Goal: Task Accomplishment & Management: Manage account settings

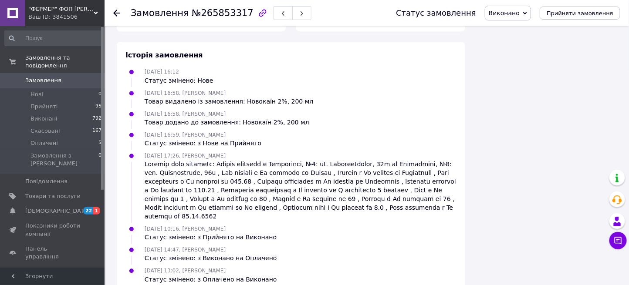
scroll to position [478, 0]
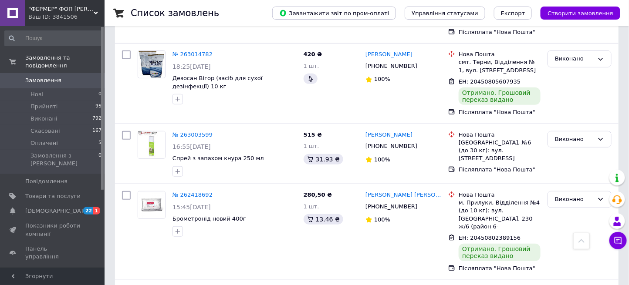
scroll to position [1334, 0]
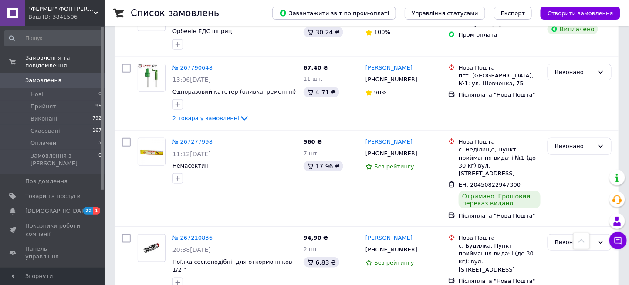
scroll to position [1401, 0]
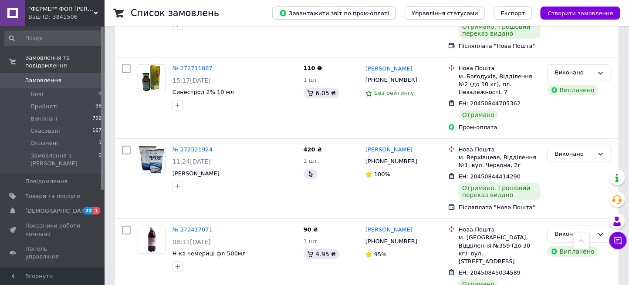
scroll to position [1328, 0]
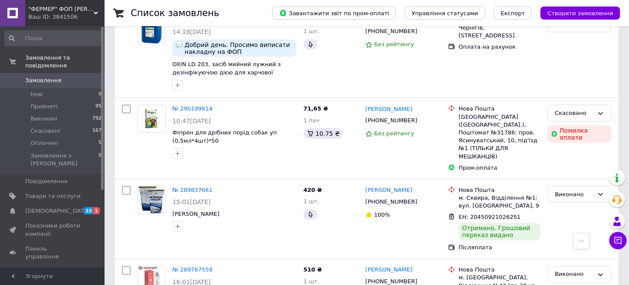
scroll to position [1448, 0]
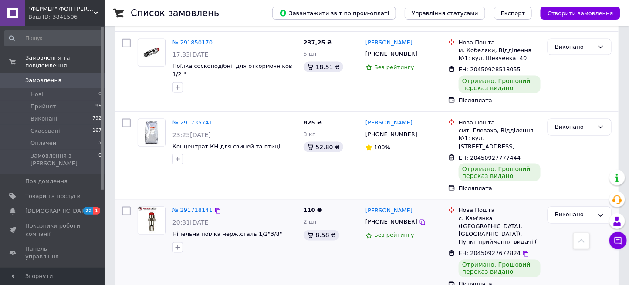
scroll to position [1466, 0]
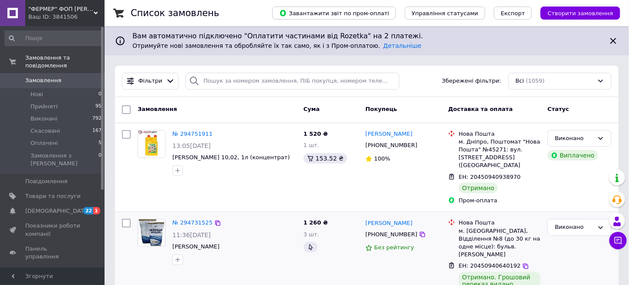
drag, startPoint x: 234, startPoint y: 264, endPoint x: 180, endPoint y: 207, distance: 78.3
click at [180, 212] on div "№ 294731525 11:36, 10.06.2024 Дезосан Вігор 1 260 ₴ 3 шт. Ганна Горжій +3805057…" at bounding box center [366, 260] width 503 height 96
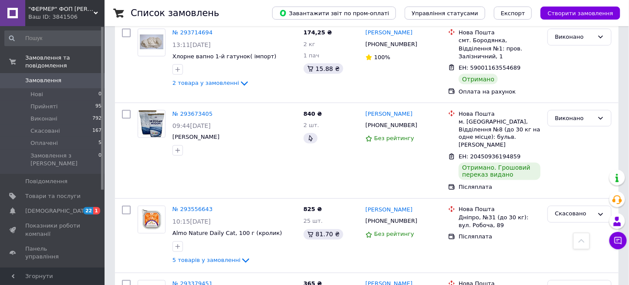
scroll to position [1513, 0]
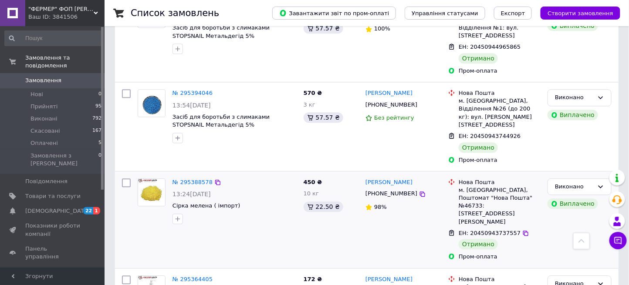
scroll to position [697, 0]
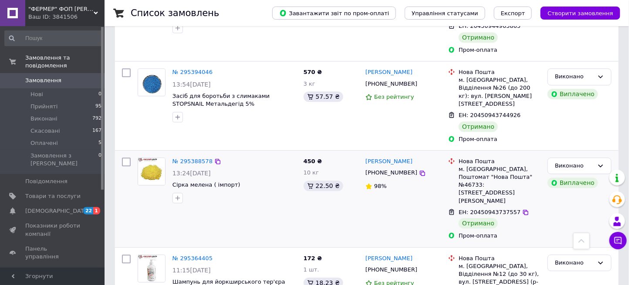
click at [188, 154] on div "№ 295388578 13:24, 14.06.2024 Сірка мелена ( імпорт)" at bounding box center [234, 180] width 131 height 53
click at [191, 182] on span "Сірка мелена ( імпорт)" at bounding box center [206, 185] width 68 height 7
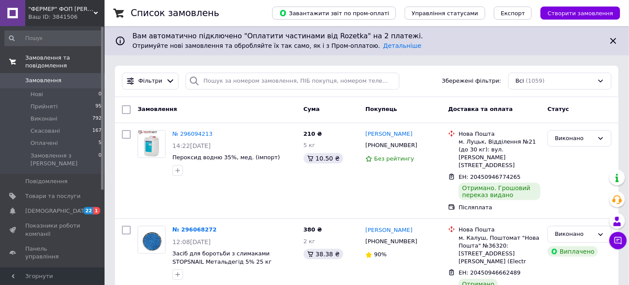
click at [85, 54] on span "Замовлення та повідомлення" at bounding box center [64, 62] width 79 height 16
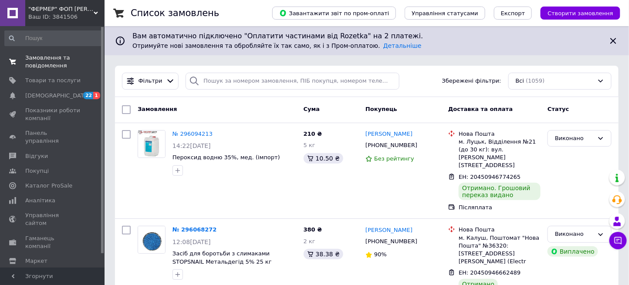
click at [58, 58] on span "Замовлення та повідомлення" at bounding box center [52, 62] width 55 height 16
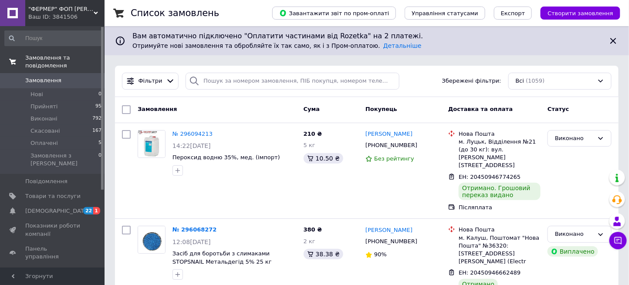
click at [58, 58] on span "Замовлення та повідомлення" at bounding box center [64, 62] width 79 height 16
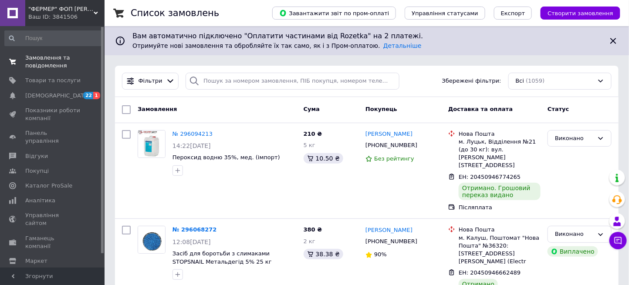
click at [58, 58] on span "Замовлення та повідомлення" at bounding box center [52, 62] width 55 height 16
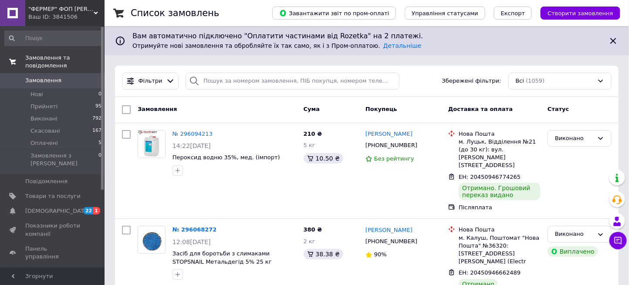
click at [57, 58] on span "Замовлення та повідомлення" at bounding box center [64, 62] width 79 height 16
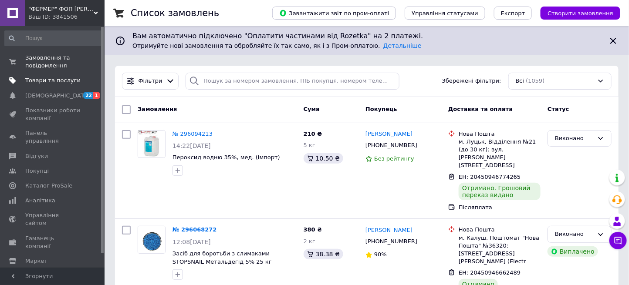
click at [70, 83] on span "Товари та послуги" at bounding box center [52, 81] width 55 height 8
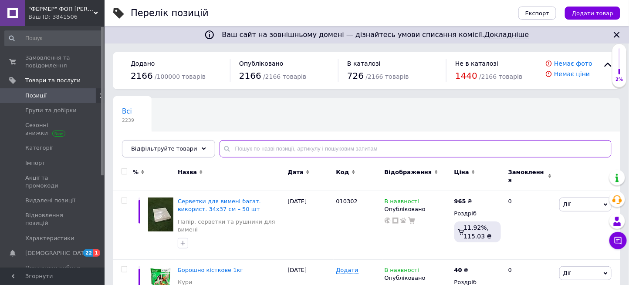
click at [291, 150] on input "text" at bounding box center [416, 148] width 392 height 17
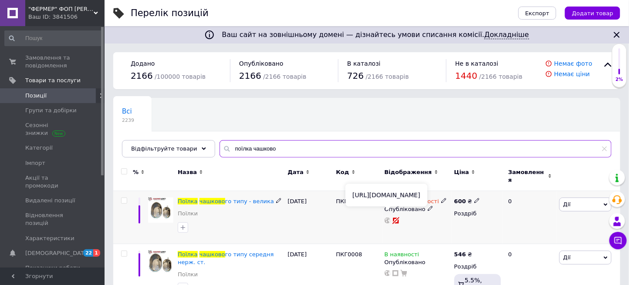
scroll to position [58, 0]
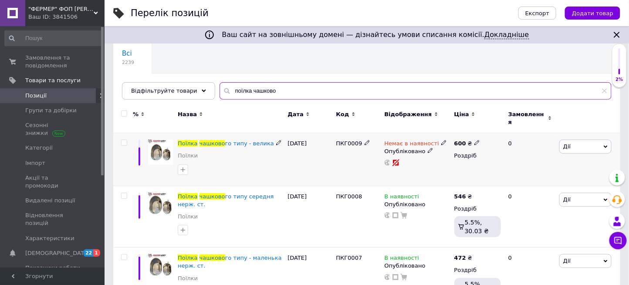
type input "поїлка чашково"
click at [441, 140] on span at bounding box center [443, 143] width 5 height 6
click at [450, 145] on li "В наявності" at bounding box center [489, 150] width 83 height 12
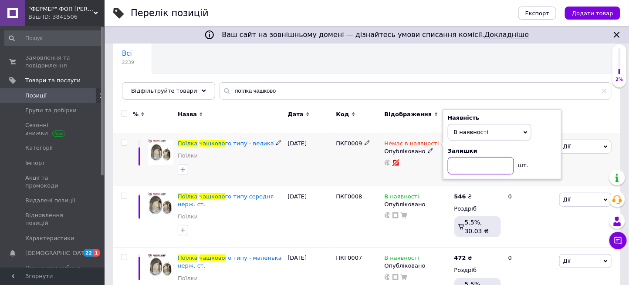
click at [454, 164] on input at bounding box center [481, 165] width 66 height 17
type input "5"
click at [408, 172] on div "Немає в наявності Наявність В наявності Немає в наявності Під замовлення Готово…" at bounding box center [417, 159] width 70 height 53
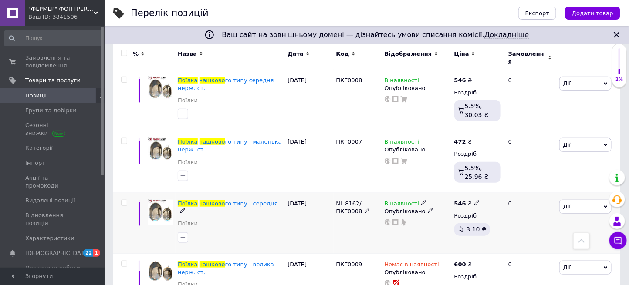
scroll to position [198, 0]
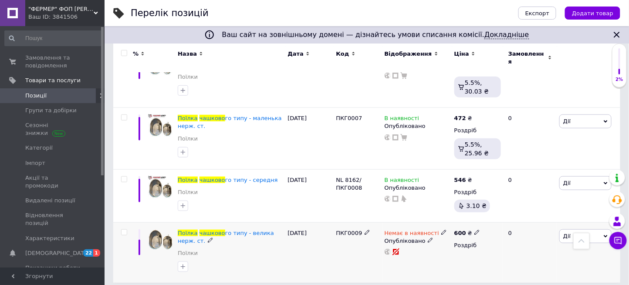
click at [441, 230] on icon at bounding box center [443, 232] width 5 height 5
click at [460, 233] on li "В наявності" at bounding box center [489, 239] width 83 height 12
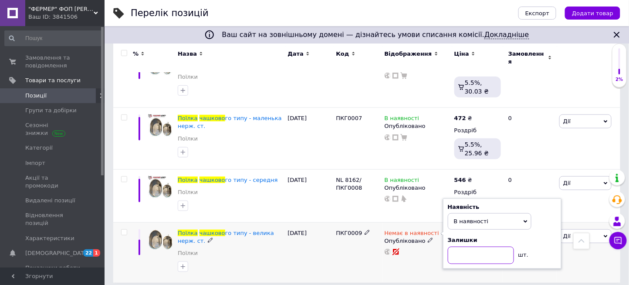
click at [461, 247] on input at bounding box center [481, 255] width 66 height 17
type input "67"
click at [342, 250] on div "ПКГ0009" at bounding box center [358, 253] width 48 height 61
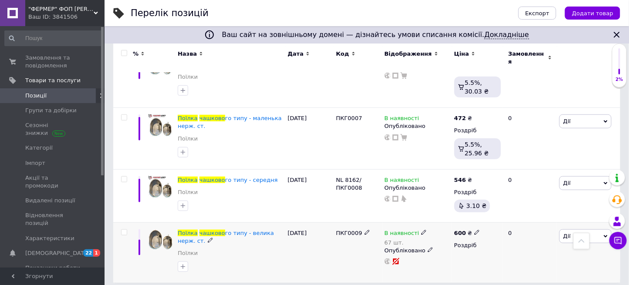
click at [336, 248] on div "ПКГ0009" at bounding box center [358, 253] width 48 height 61
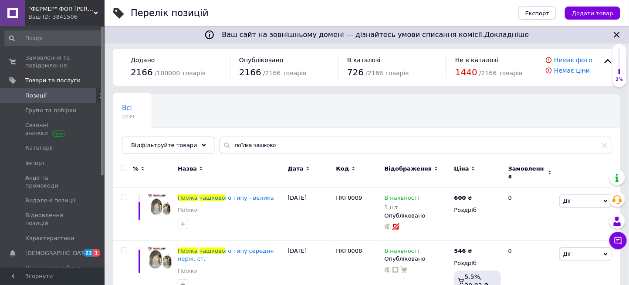
scroll to position [0, 0]
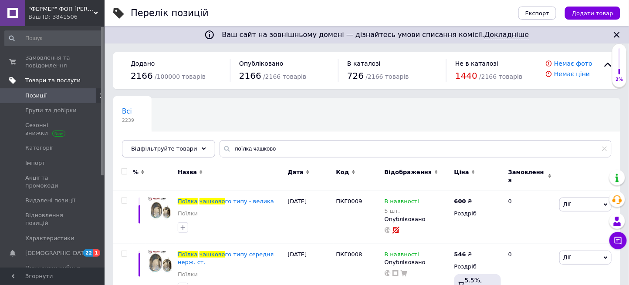
click at [44, 82] on span "Товари та послуги" at bounding box center [52, 81] width 55 height 8
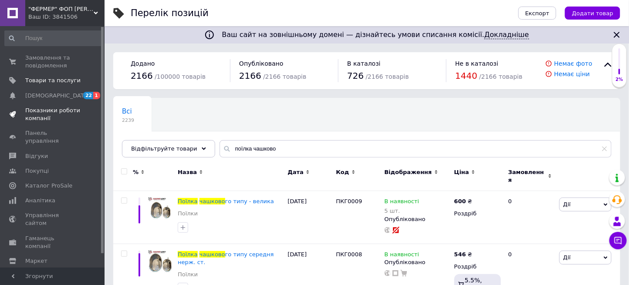
click at [57, 124] on link "Показники роботи компанії" at bounding box center [53, 114] width 107 height 23
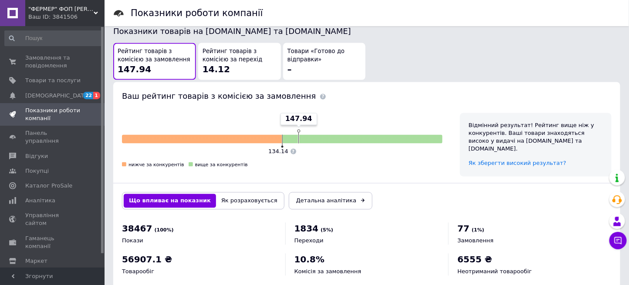
scroll to position [485, 0]
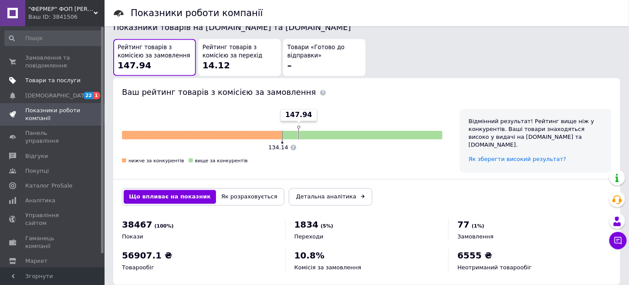
click at [43, 80] on span "Товари та послуги" at bounding box center [52, 81] width 55 height 8
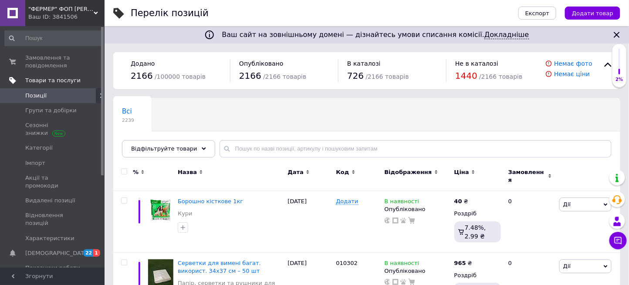
click at [41, 79] on span "Товари та послуги" at bounding box center [52, 81] width 55 height 8
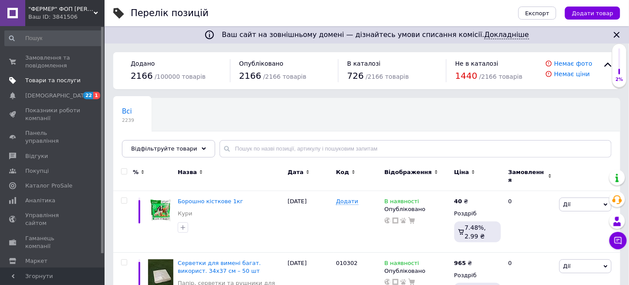
click at [41, 79] on span "Товари та послуги" at bounding box center [52, 81] width 55 height 8
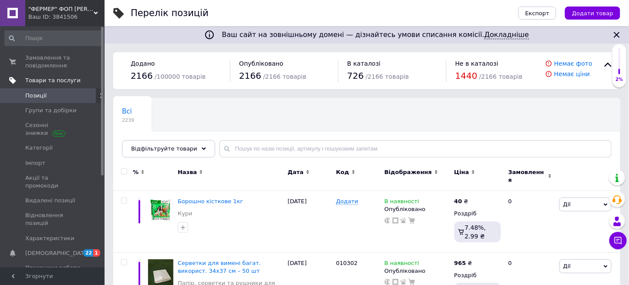
click at [41, 83] on span "Товари та послуги" at bounding box center [52, 81] width 55 height 8
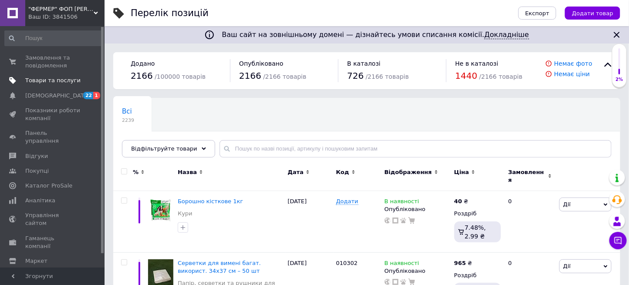
click at [46, 79] on span "Товари та послуги" at bounding box center [52, 81] width 55 height 8
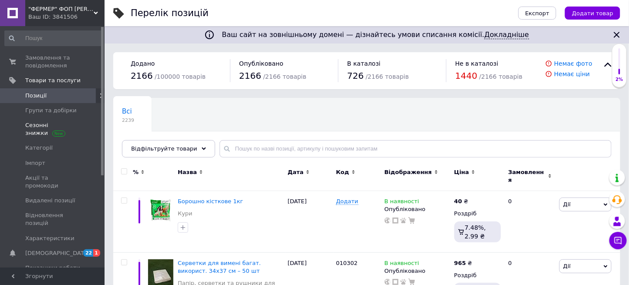
click at [46, 124] on span "Сезонні знижки" at bounding box center [52, 130] width 55 height 16
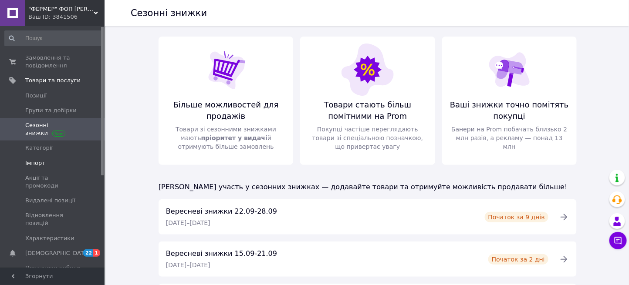
click at [59, 159] on span "Імпорт" at bounding box center [52, 163] width 55 height 8
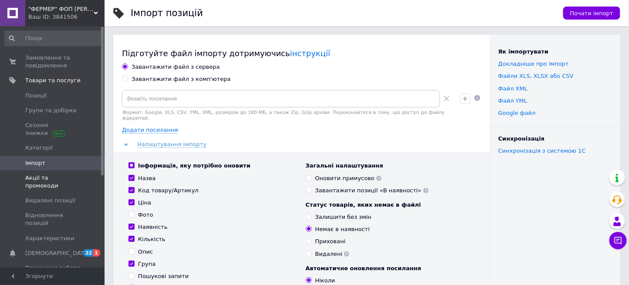
click at [74, 174] on span "Акції та промокоди" at bounding box center [52, 182] width 55 height 16
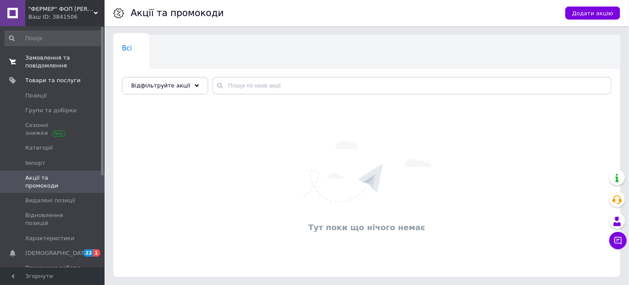
click at [37, 57] on span "Замовлення та повідомлення" at bounding box center [52, 62] width 55 height 16
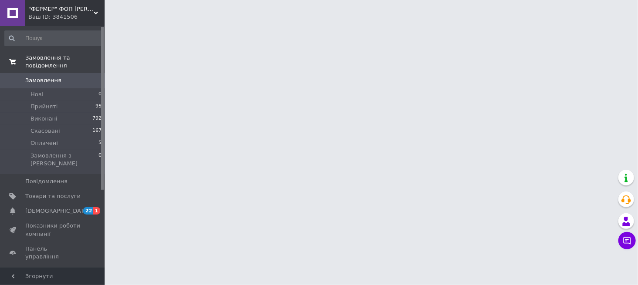
click at [37, 57] on span "Замовлення та повідомлення" at bounding box center [64, 62] width 79 height 16
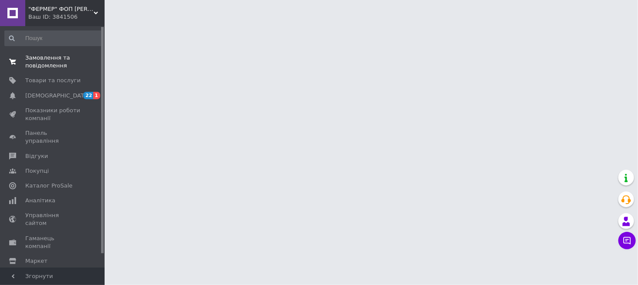
click at [37, 57] on span "Замовлення та повідомлення" at bounding box center [52, 62] width 55 height 16
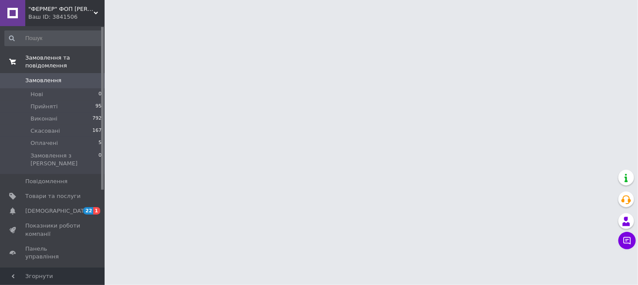
click at [37, 57] on span "Замовлення та повідомлення" at bounding box center [64, 62] width 79 height 16
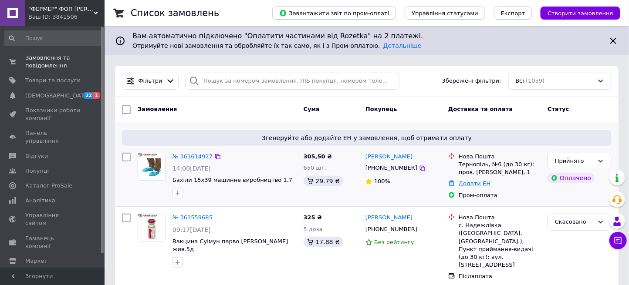
click at [471, 182] on link "Додати ЕН" at bounding box center [475, 183] width 32 height 7
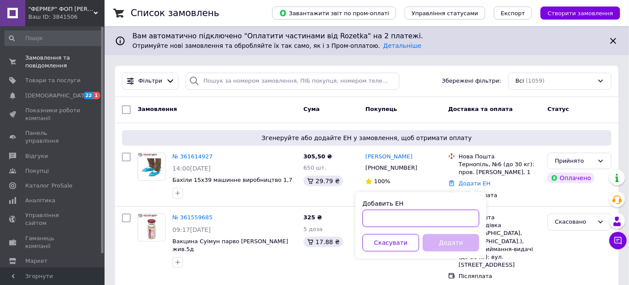
click at [442, 222] on input "Добавить ЕН" at bounding box center [420, 218] width 117 height 17
paste input "20451247263604"
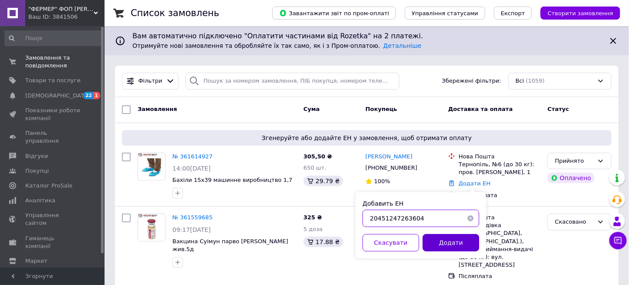
type input "20451247263604"
click at [456, 243] on button "Додати" at bounding box center [450, 242] width 57 height 17
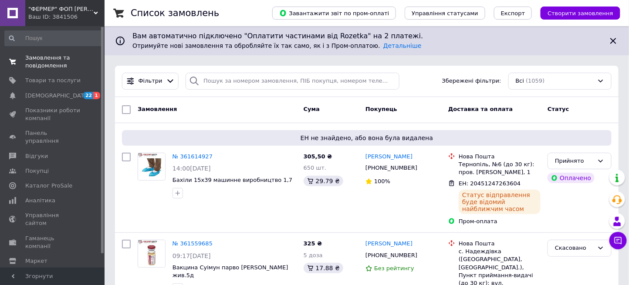
click at [29, 52] on link "Замовлення та повідомлення 0 0" at bounding box center [53, 62] width 107 height 23
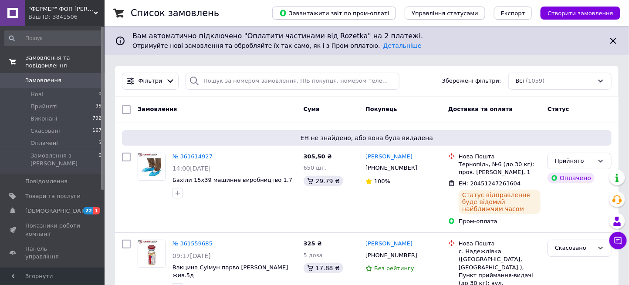
click at [91, 59] on span "Замовлення та повідомлення" at bounding box center [64, 62] width 79 height 16
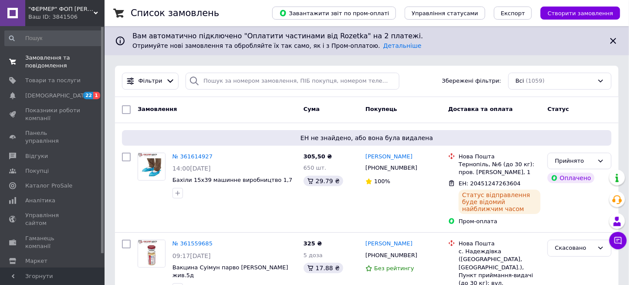
click at [53, 60] on span "Замовлення та повідомлення" at bounding box center [52, 62] width 55 height 16
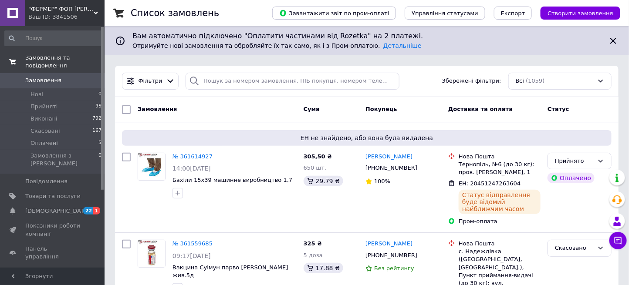
click at [73, 55] on span "Замовлення та повідомлення" at bounding box center [64, 62] width 79 height 16
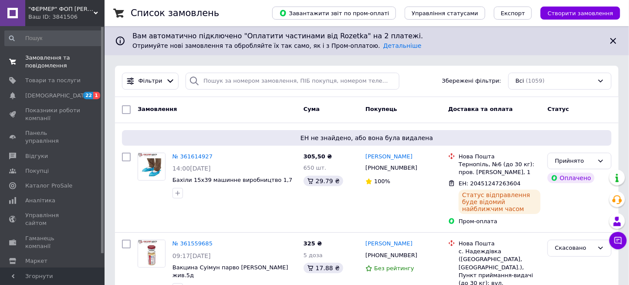
click at [41, 59] on span "Замовлення та повідомлення" at bounding box center [52, 62] width 55 height 16
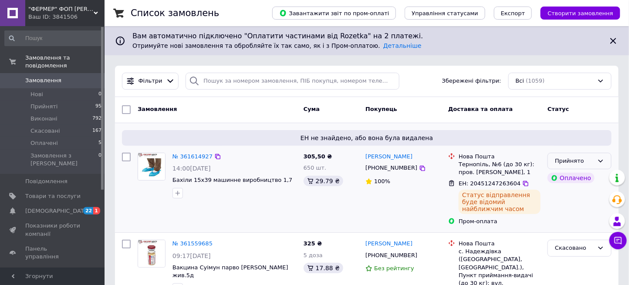
click at [591, 157] on div "Прийнято" at bounding box center [574, 161] width 39 height 9
click at [588, 180] on li "Виконано" at bounding box center [579, 179] width 63 height 16
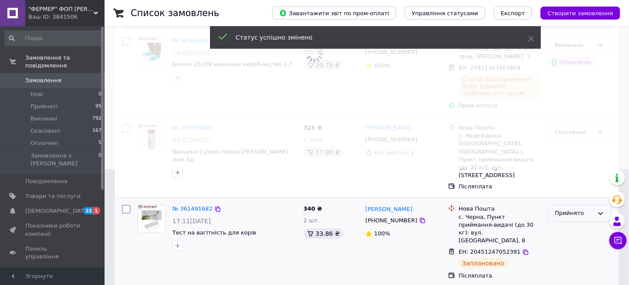
click at [586, 209] on div "Прийнято" at bounding box center [574, 213] width 39 height 9
click at [583, 224] on ul "Виконано Скасовано Оплачено" at bounding box center [579, 248] width 63 height 48
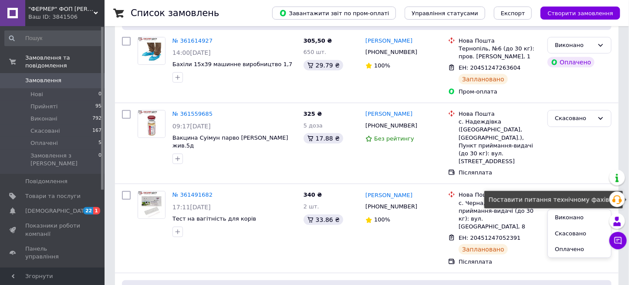
click at [572, 208] on div "Поставити питання технічному фахівцю" at bounding box center [553, 199] width 138 height 17
click at [387, 160] on div "Світлана Баранова +380989179527 Без рейтингу" at bounding box center [403, 144] width 83 height 74
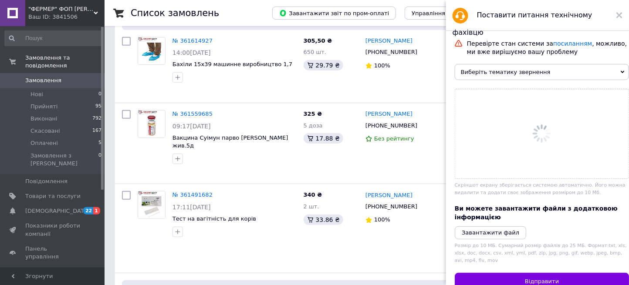
click at [621, 15] on icon at bounding box center [619, 15] width 6 height 6
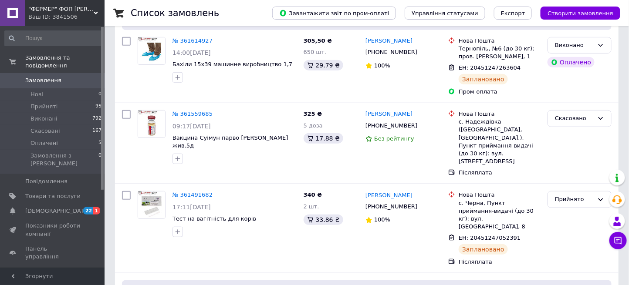
click at [621, 14] on div "Список замовлень Завантажити звіт по пром-оплаті Управління статусами Експорт С…" at bounding box center [367, 13] width 524 height 26
click at [571, 195] on div "Прийнято" at bounding box center [574, 199] width 39 height 9
click at [568, 210] on li "Виконано" at bounding box center [579, 218] width 63 height 16
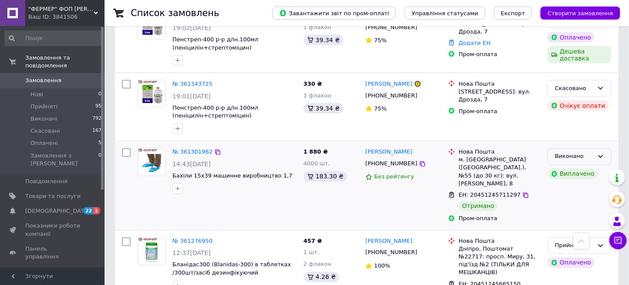
scroll to position [464, 0]
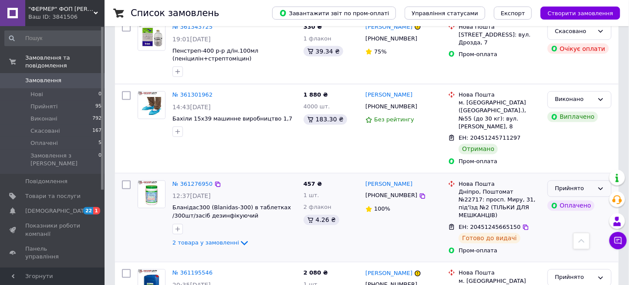
click at [574, 181] on div "Прийнято" at bounding box center [579, 189] width 64 height 17
click at [575, 199] on li "Виконано" at bounding box center [579, 207] width 63 height 16
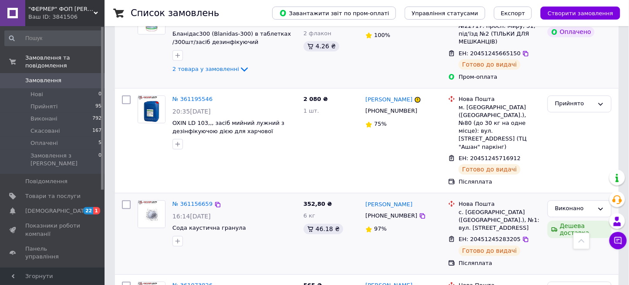
scroll to position [697, 0]
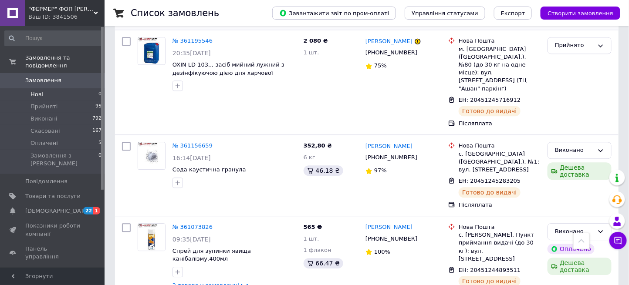
click at [30, 91] on span "Нові" at bounding box center [36, 95] width 13 height 8
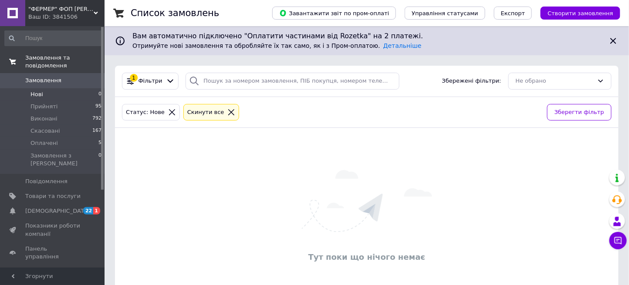
click at [50, 56] on span "Замовлення та повідомлення" at bounding box center [64, 62] width 79 height 16
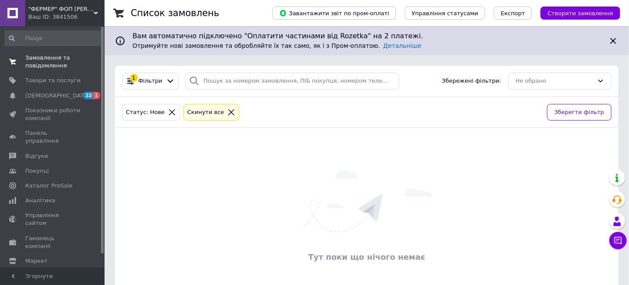
click at [50, 56] on span "Замовлення та повідомлення" at bounding box center [52, 62] width 55 height 16
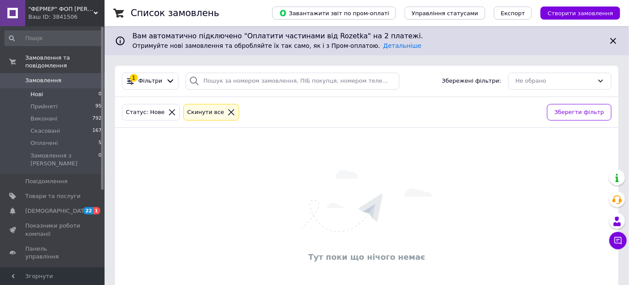
click at [55, 88] on li "Нові 0" at bounding box center [53, 94] width 107 height 12
click at [70, 57] on span "Замовлення та повідомлення" at bounding box center [64, 62] width 79 height 16
click at [55, 91] on li "Нові 0" at bounding box center [53, 94] width 107 height 12
click at [50, 88] on li "Нові 0" at bounding box center [53, 94] width 107 height 12
click at [47, 103] on span "Прийняті" at bounding box center [43, 107] width 27 height 8
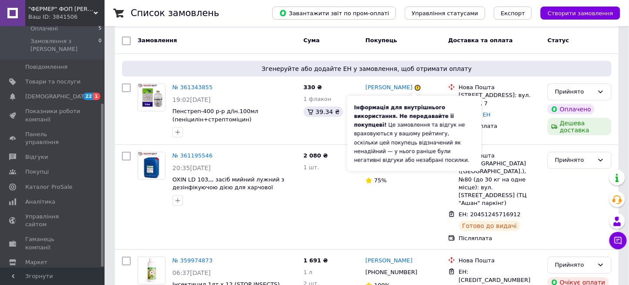
scroll to position [116, 0]
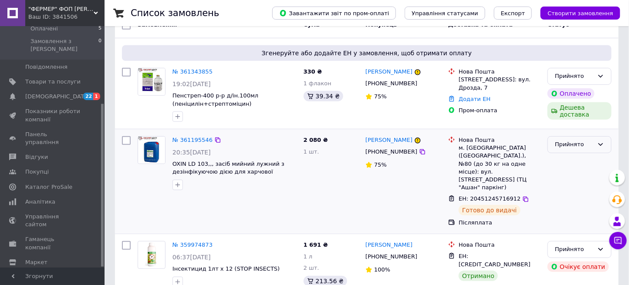
click at [572, 142] on div "Прийнято" at bounding box center [574, 144] width 39 height 9
click at [272, 173] on span "OXIN LD 103,,, засіб мийний лужний з дезінфікуючою дією для харчової промислово…" at bounding box center [234, 168] width 124 height 16
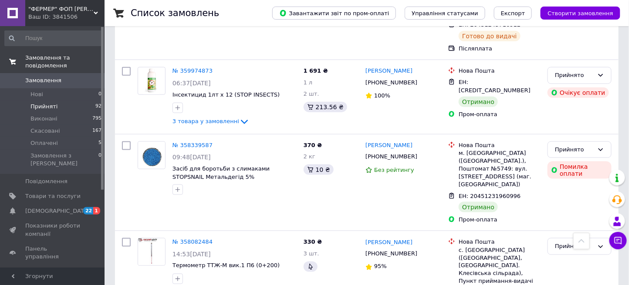
scroll to position [232, 0]
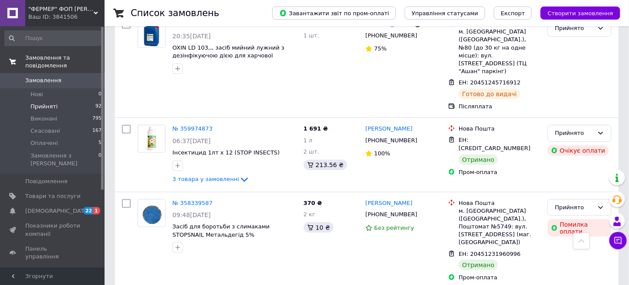
click at [74, 55] on span "Замовлення та повідомлення" at bounding box center [64, 62] width 79 height 16
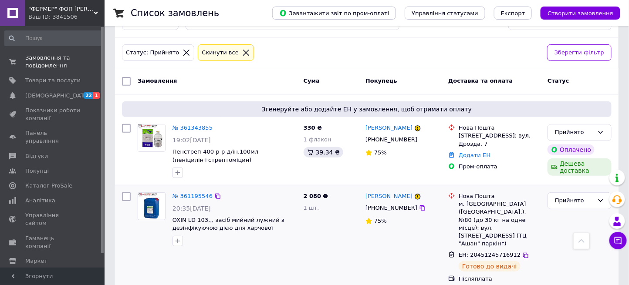
scroll to position [58, 0]
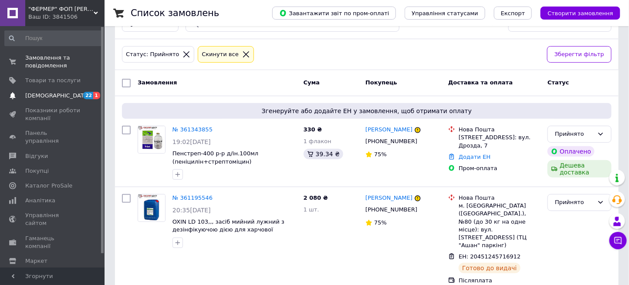
click at [58, 93] on span "[DEMOGRAPHIC_DATA]" at bounding box center [52, 96] width 55 height 8
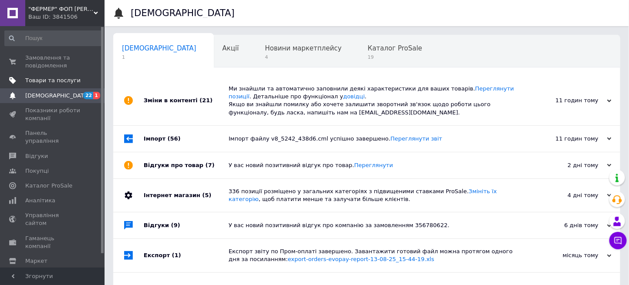
click at [63, 80] on span "Товари та послуги" at bounding box center [52, 81] width 55 height 8
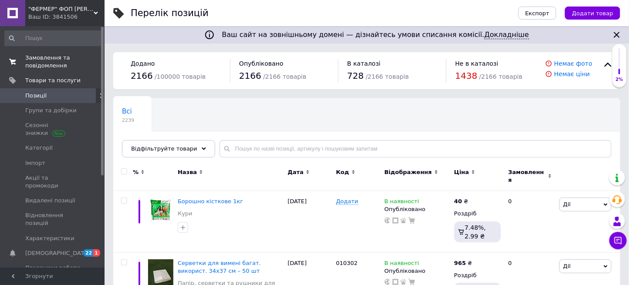
click at [33, 55] on span "Замовлення та повідомлення" at bounding box center [52, 62] width 55 height 16
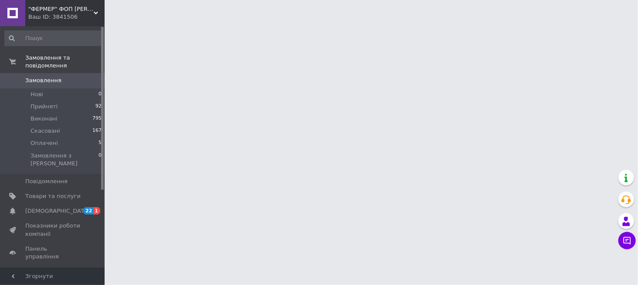
click at [40, 77] on span "Замовлення" at bounding box center [43, 81] width 36 height 8
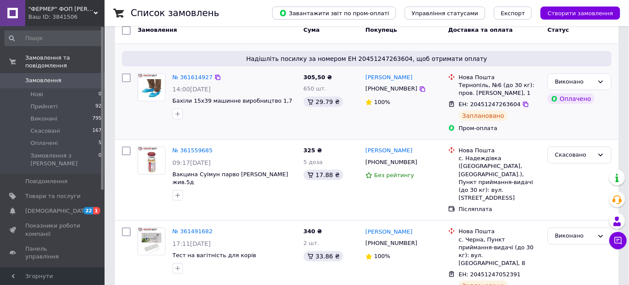
scroll to position [116, 0]
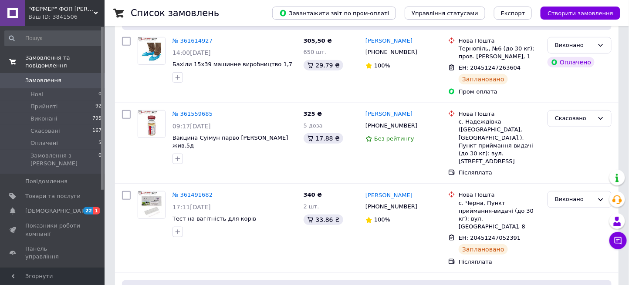
click at [70, 62] on link "Замовлення та повідомлення" at bounding box center [53, 62] width 107 height 23
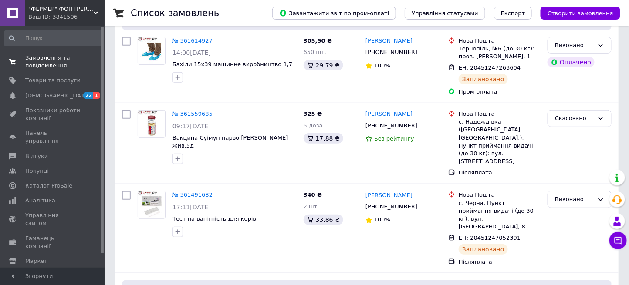
click at [46, 58] on span "Замовлення та повідомлення" at bounding box center [52, 62] width 55 height 16
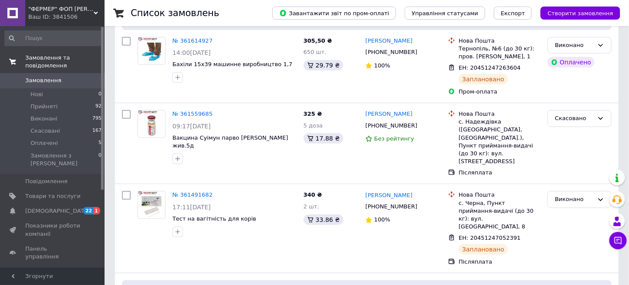
click at [46, 56] on span "Замовлення та повідомлення" at bounding box center [64, 62] width 79 height 16
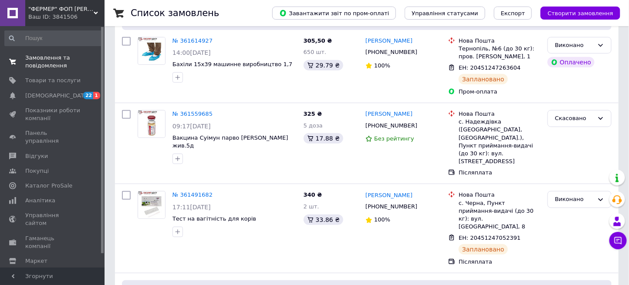
click at [46, 55] on span "Замовлення та повідомлення" at bounding box center [52, 62] width 55 height 16
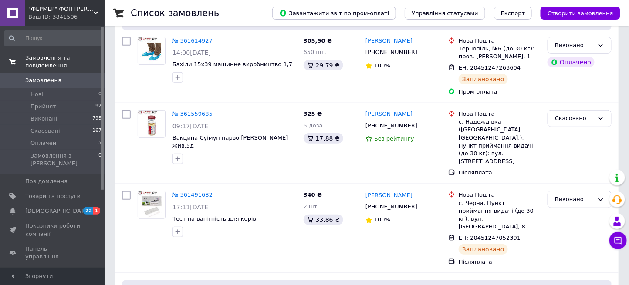
click at [46, 55] on span "Замовлення та повідомлення" at bounding box center [64, 62] width 79 height 16
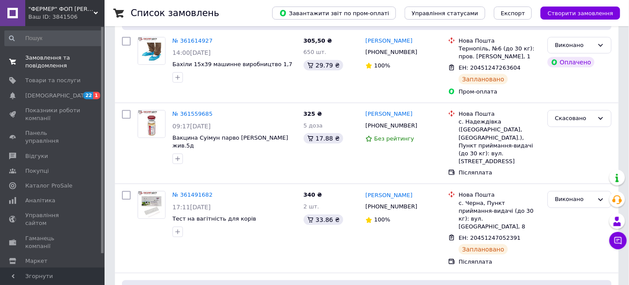
click at [40, 57] on span "Замовлення та повідомлення" at bounding box center [52, 62] width 55 height 16
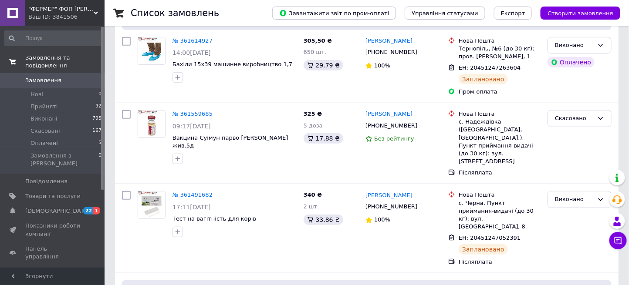
click at [67, 57] on span "Замовлення та повідомлення" at bounding box center [64, 62] width 79 height 16
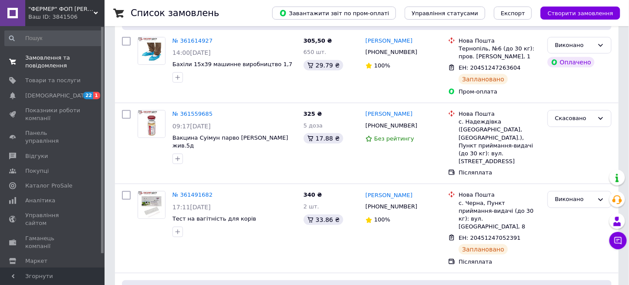
click at [67, 57] on span "Замовлення та повідомлення" at bounding box center [52, 62] width 55 height 16
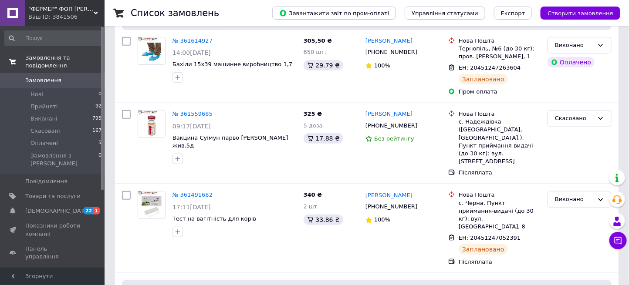
click at [60, 57] on span "Замовлення та повідомлення" at bounding box center [64, 62] width 79 height 16
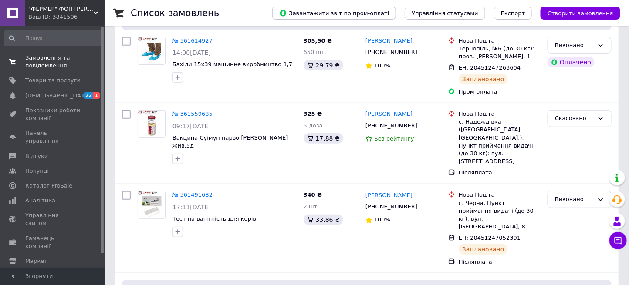
click at [53, 58] on span "Замовлення та повідомлення" at bounding box center [52, 62] width 55 height 16
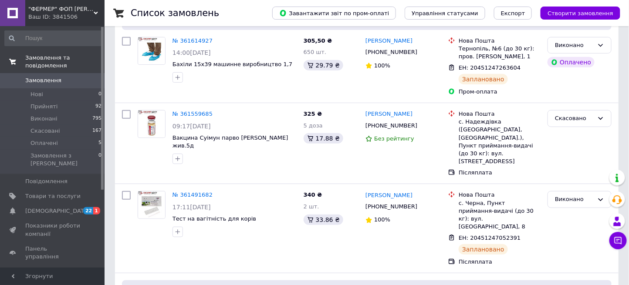
click at [51, 54] on span "Замовлення та повідомлення" at bounding box center [64, 62] width 79 height 16
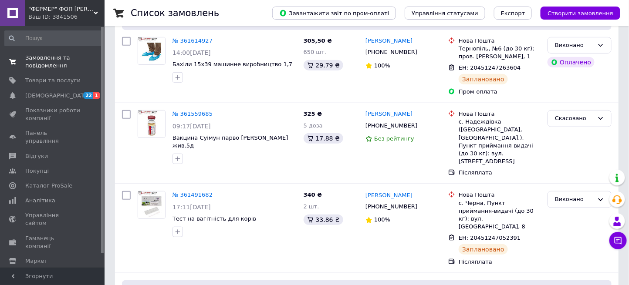
click at [51, 54] on span "Замовлення та повідомлення" at bounding box center [52, 62] width 55 height 16
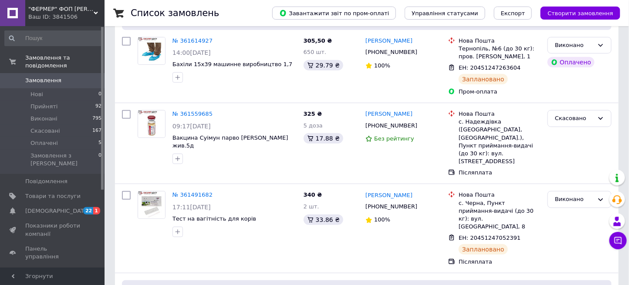
click at [34, 80] on link "Замовлення 0" at bounding box center [53, 80] width 107 height 15
click at [39, 91] on span "Нові" at bounding box center [36, 95] width 13 height 8
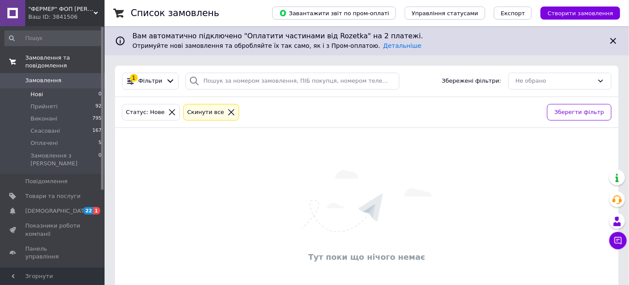
click at [92, 59] on span "Замовлення та повідомлення" at bounding box center [64, 62] width 79 height 16
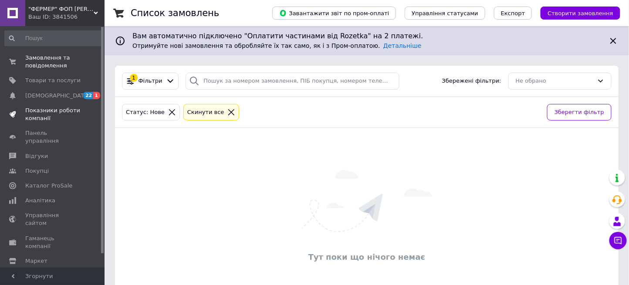
click at [74, 111] on span "Показники роботи компанії" at bounding box center [52, 115] width 55 height 16
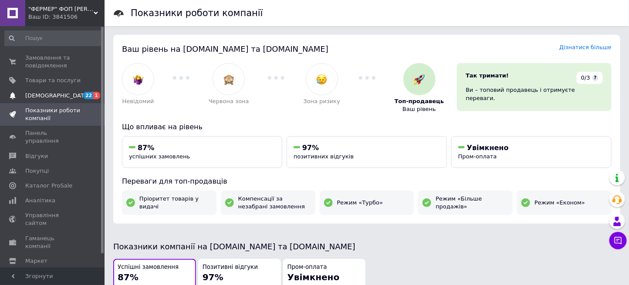
click at [50, 95] on span "[DEMOGRAPHIC_DATA]" at bounding box center [57, 96] width 64 height 8
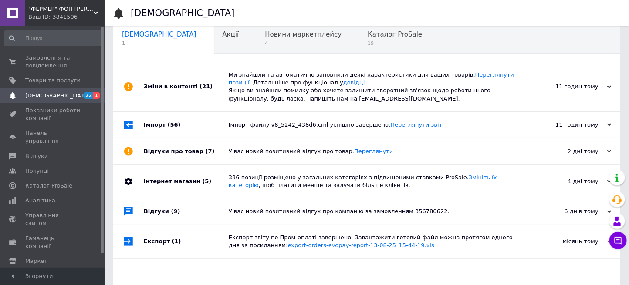
scroll to position [7, 0]
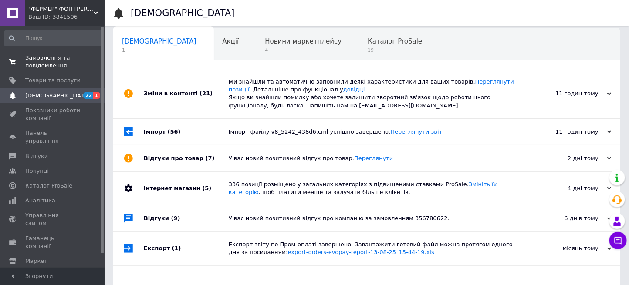
click at [42, 62] on span "Замовлення та повідомлення" at bounding box center [52, 62] width 55 height 16
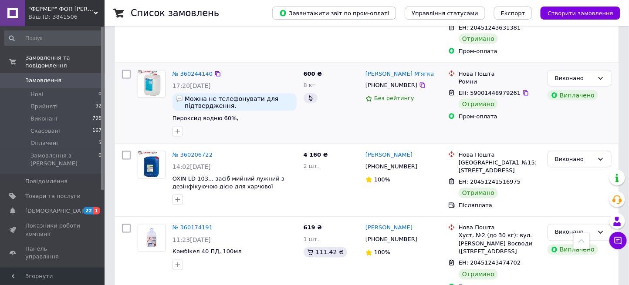
scroll to position [1465, 0]
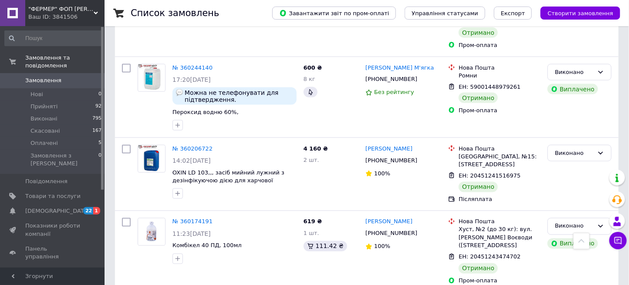
click at [22, 91] on li "Нові 0" at bounding box center [53, 94] width 107 height 12
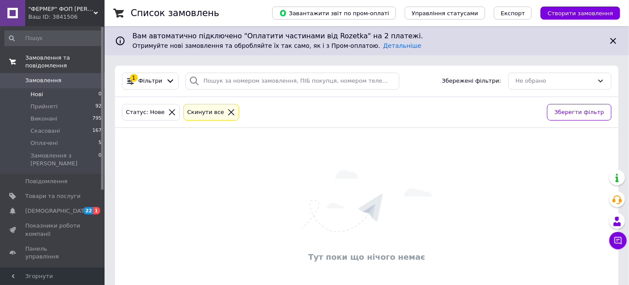
click at [51, 56] on span "Замовлення та повідомлення" at bounding box center [64, 62] width 79 height 16
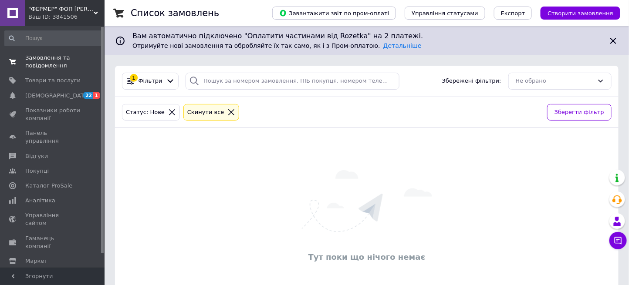
click at [51, 56] on span "Замовлення та повідомлення" at bounding box center [52, 62] width 55 height 16
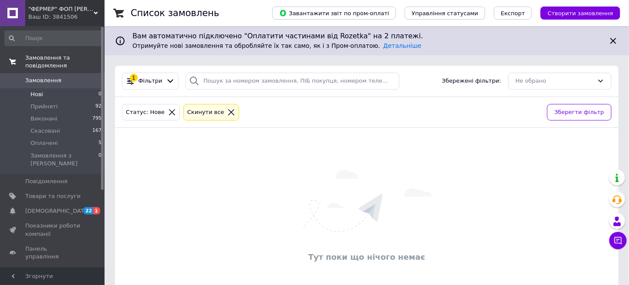
click at [55, 59] on span "Замовлення та повідомлення" at bounding box center [64, 62] width 79 height 16
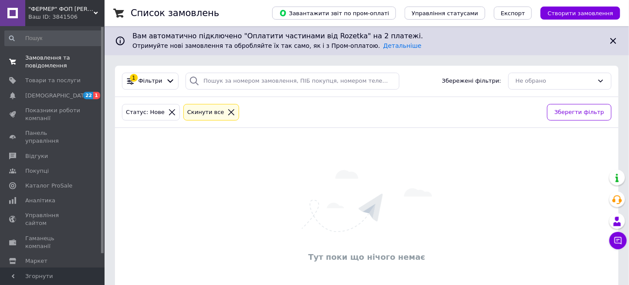
click at [55, 59] on span "Замовлення та повідомлення" at bounding box center [52, 62] width 55 height 16
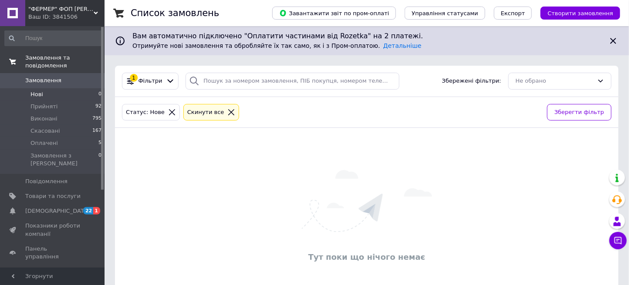
click at [55, 59] on span "Замовлення та повідомлення" at bounding box center [64, 62] width 79 height 16
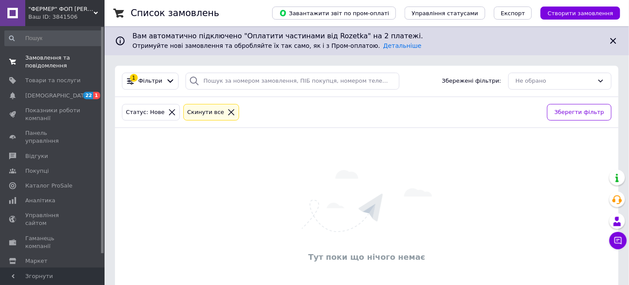
click at [55, 59] on span "Замовлення та повідомлення" at bounding box center [52, 62] width 55 height 16
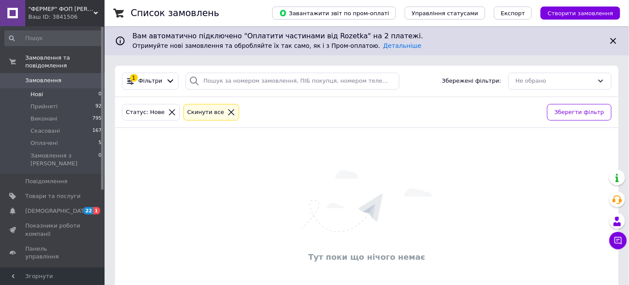
click at [47, 89] on li "Нові 0" at bounding box center [53, 94] width 107 height 12
click at [39, 91] on span "Нові" at bounding box center [36, 95] width 13 height 8
click at [47, 77] on span "Замовлення" at bounding box center [43, 81] width 36 height 8
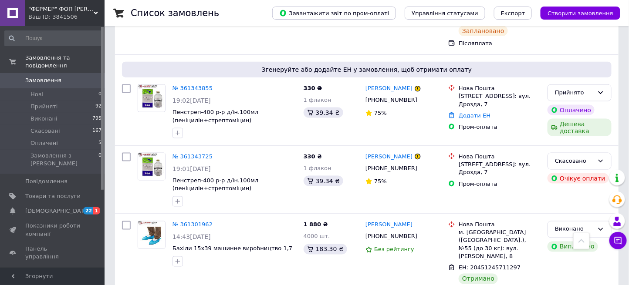
scroll to position [348, 0]
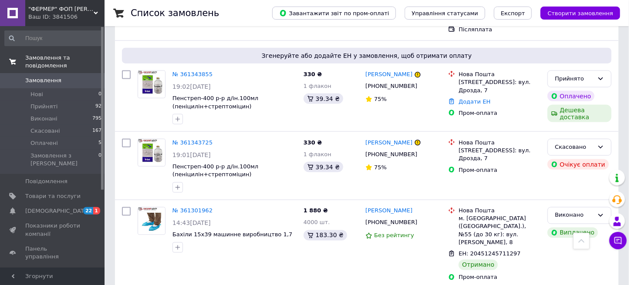
click at [57, 57] on span "Замовлення та повідомлення" at bounding box center [64, 62] width 79 height 16
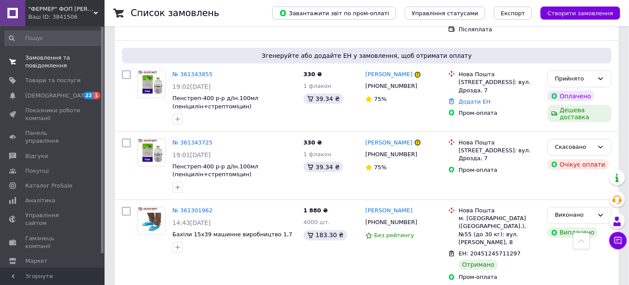
click at [58, 58] on span "Замовлення та повідомлення" at bounding box center [52, 62] width 55 height 16
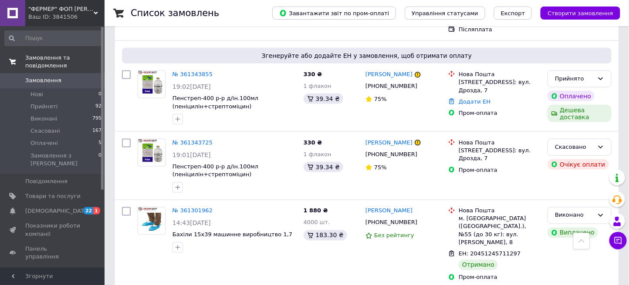
click at [58, 58] on span "Замовлення та повідомлення" at bounding box center [64, 62] width 79 height 16
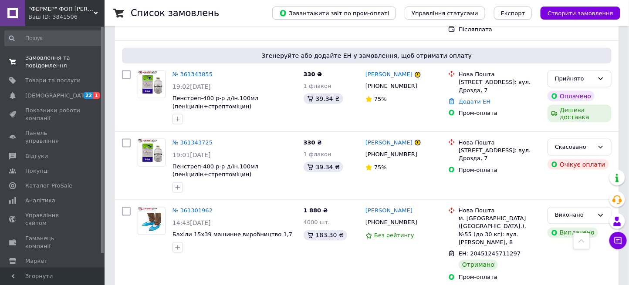
drag, startPoint x: 58, startPoint y: 58, endPoint x: 63, endPoint y: 55, distance: 5.1
click at [25, 55] on span "Замовлення та повідомлення" at bounding box center [52, 62] width 55 height 16
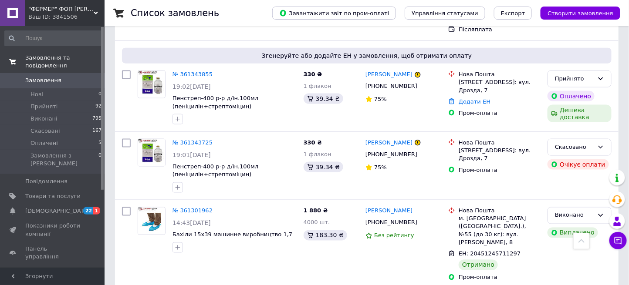
click at [26, 55] on span "Замовлення та повідомлення" at bounding box center [64, 62] width 79 height 16
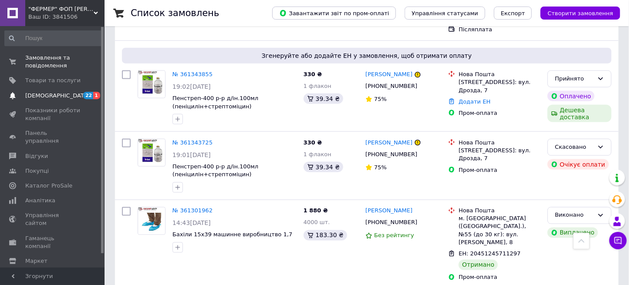
click at [30, 95] on span "[DEMOGRAPHIC_DATA]" at bounding box center [57, 96] width 64 height 8
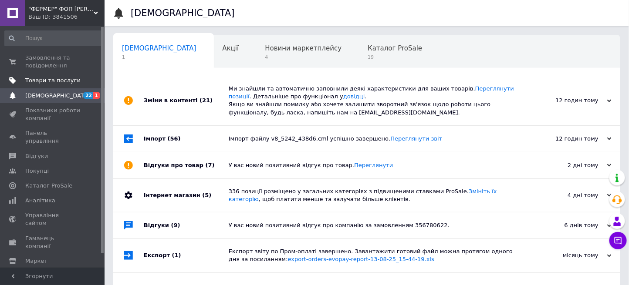
click at [67, 84] on span "Товари та послуги" at bounding box center [52, 81] width 55 height 8
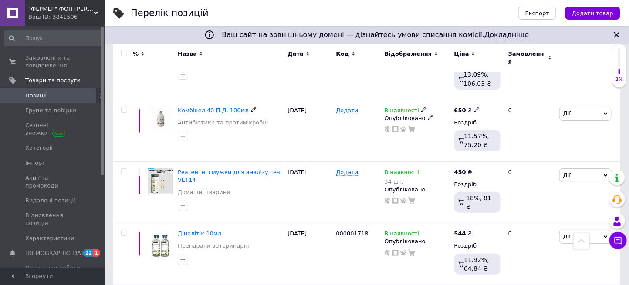
scroll to position [1091, 0]
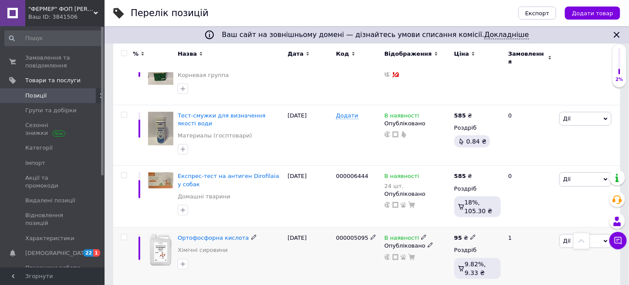
scroll to position [1138, 0]
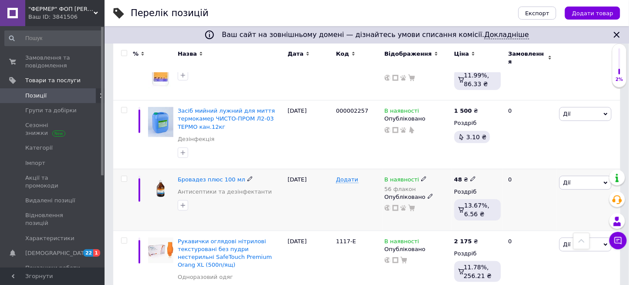
scroll to position [1175, 0]
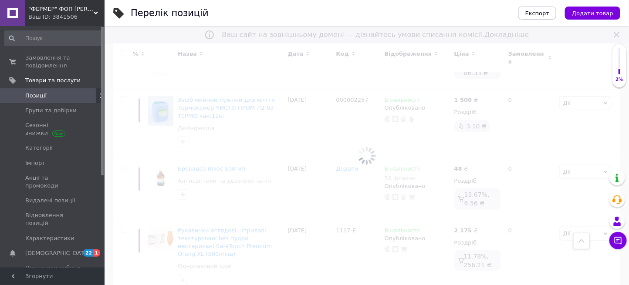
scroll to position [1041, 0]
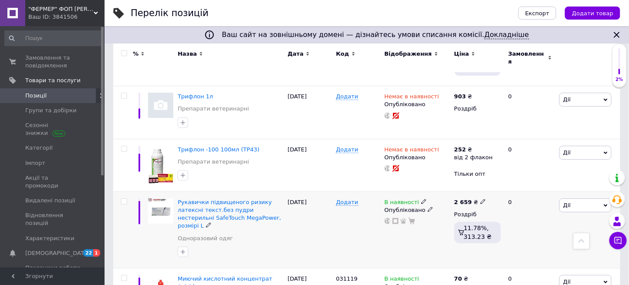
scroll to position [985, 0]
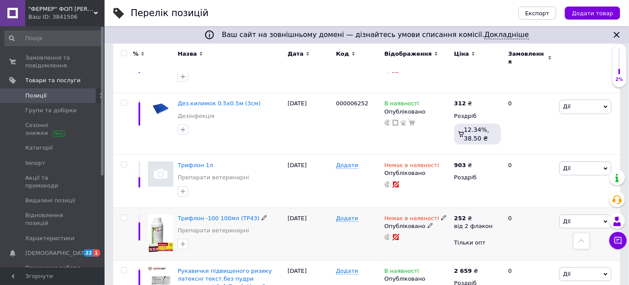
click at [441, 215] on icon at bounding box center [443, 217] width 5 height 5
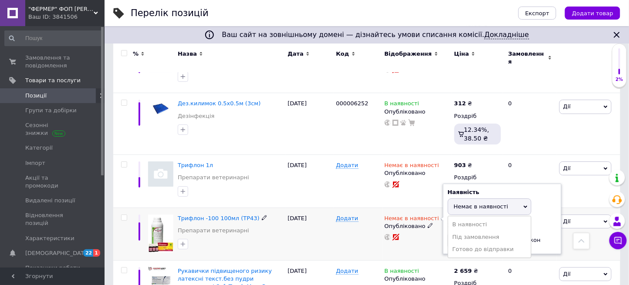
click at [451, 219] on li "В наявності" at bounding box center [489, 225] width 83 height 12
click at [460, 232] on input at bounding box center [481, 240] width 66 height 17
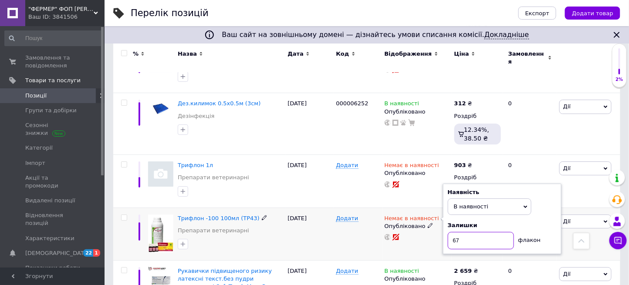
type input "67"
click at [390, 219] on div "Немає в наявності Наявність В наявності Немає в наявності Під замовлення Готово…" at bounding box center [417, 234] width 70 height 53
click at [339, 220] on div "Додати" at bounding box center [358, 234] width 48 height 53
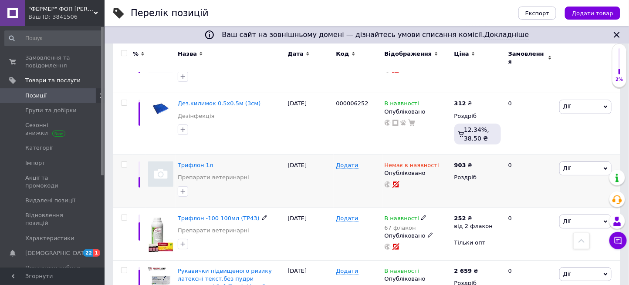
drag, startPoint x: 344, startPoint y: 198, endPoint x: 284, endPoint y: 182, distance: 61.4
click at [284, 182] on div "Трифлон 1л Препарати ветеринарні" at bounding box center [231, 181] width 110 height 53
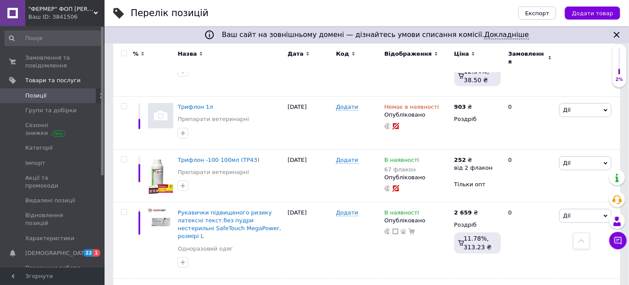
scroll to position [1101, 0]
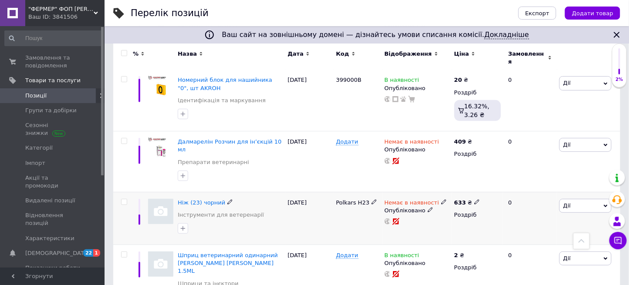
scroll to position [1141, 0]
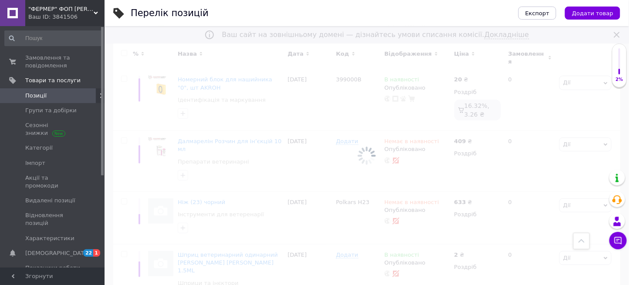
scroll to position [1137, 0]
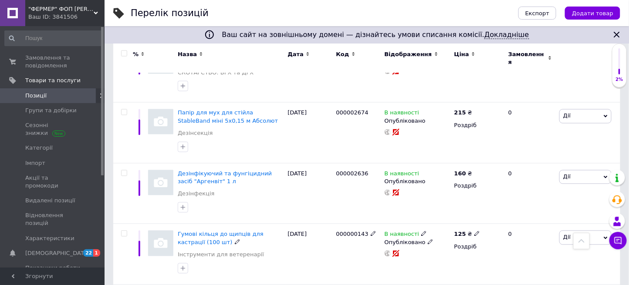
scroll to position [359, 0]
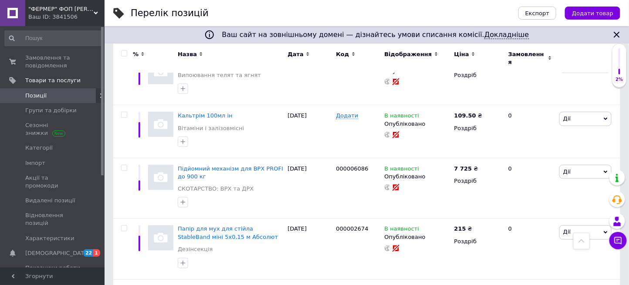
drag, startPoint x: 271, startPoint y: 242, endPoint x: 355, endPoint y: 2, distance: 253.9
click at [274, 226] on div "Папір для мух для стійла StableBand міні 5х0,15 м Абсолют Дезінсекція" at bounding box center [230, 242] width 105 height 33
click at [23, 59] on span at bounding box center [12, 62] width 25 height 16
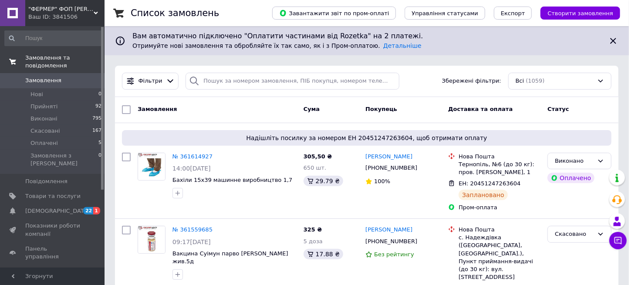
click at [46, 58] on span "Замовлення та повідомлення" at bounding box center [64, 62] width 79 height 16
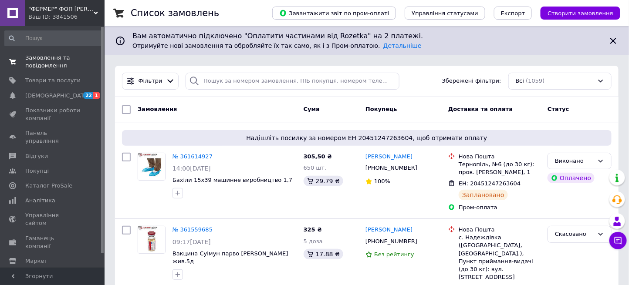
click at [52, 53] on link "Замовлення та повідомлення 0 0" at bounding box center [53, 62] width 107 height 23
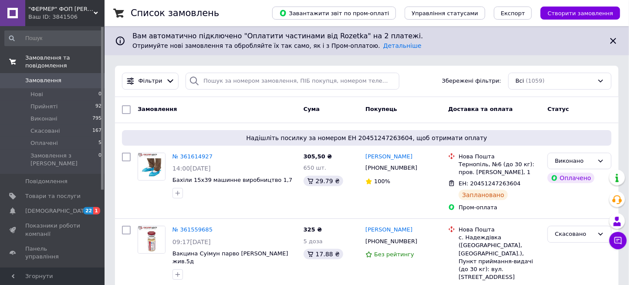
click at [48, 57] on span "Замовлення та повідомлення" at bounding box center [64, 62] width 79 height 16
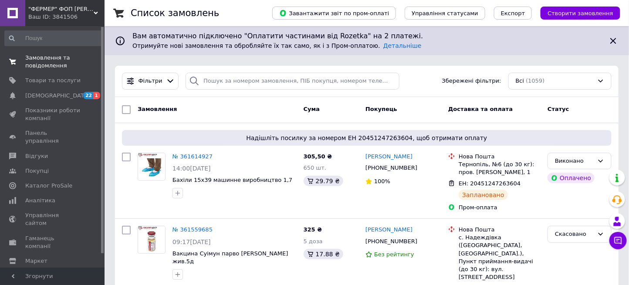
click at [49, 72] on link "Замовлення та повідомлення 0 0" at bounding box center [53, 62] width 107 height 23
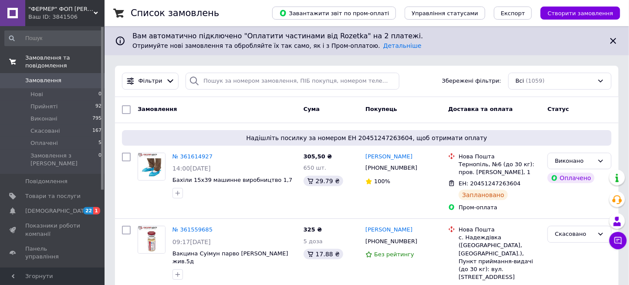
click at [45, 58] on span "Замовлення та повідомлення" at bounding box center [64, 62] width 79 height 16
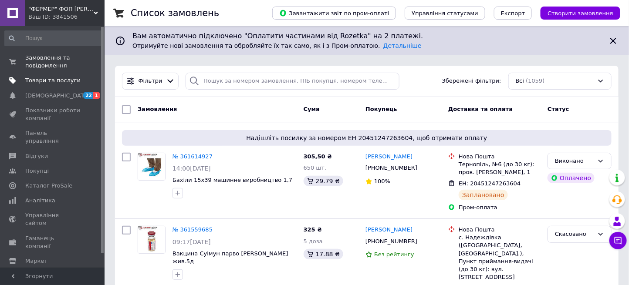
click at [42, 82] on span "Товари та послуги" at bounding box center [52, 81] width 55 height 8
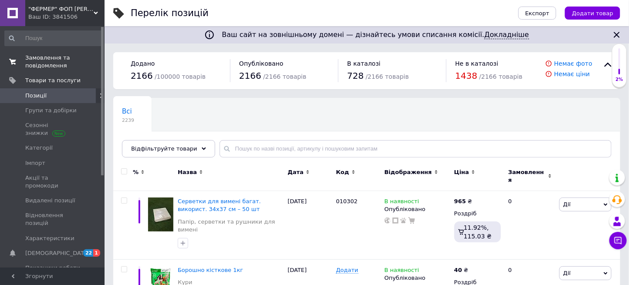
click at [47, 64] on span "Замовлення та повідомлення" at bounding box center [52, 62] width 55 height 16
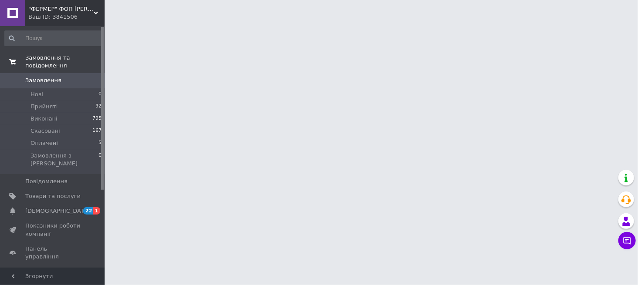
click at [48, 59] on span "Замовлення та повідомлення" at bounding box center [64, 62] width 79 height 16
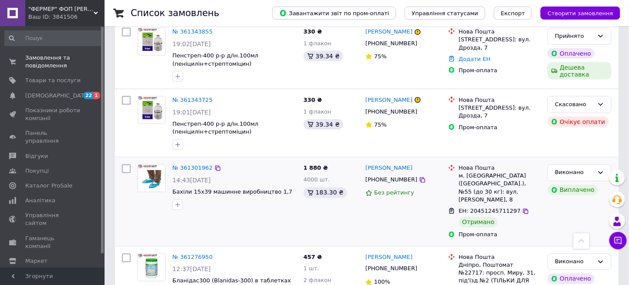
scroll to position [290, 0]
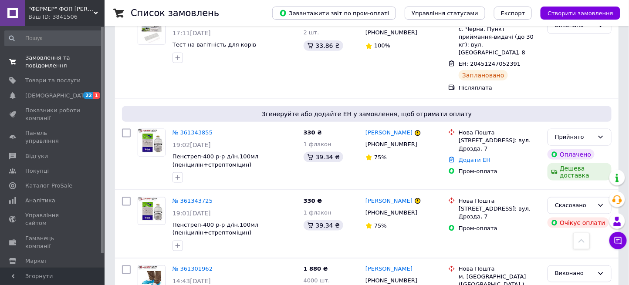
click at [48, 56] on span "Замовлення та повідомлення" at bounding box center [52, 62] width 55 height 16
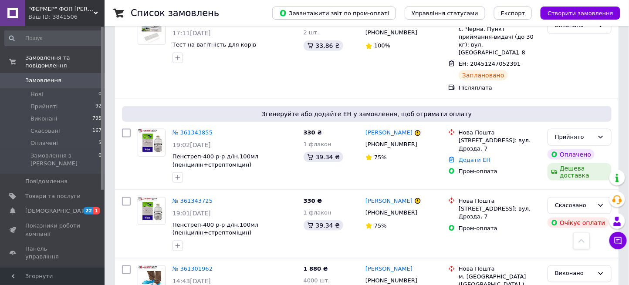
click at [44, 77] on span "Замовлення" at bounding box center [43, 81] width 36 height 8
click at [48, 59] on span "Замовлення та повідомлення" at bounding box center [64, 62] width 79 height 16
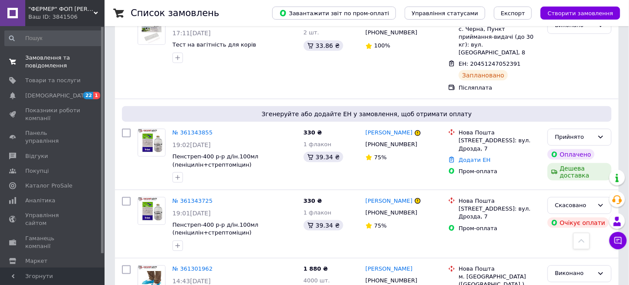
click at [48, 59] on span "Замовлення та повідомлення" at bounding box center [52, 62] width 55 height 16
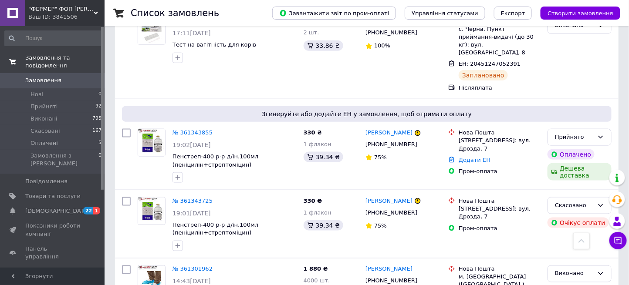
click at [48, 59] on span "Замовлення та повідомлення" at bounding box center [64, 62] width 79 height 16
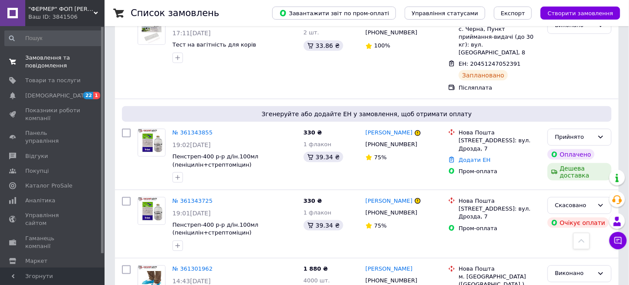
click at [43, 64] on span "Замовлення та повідомлення" at bounding box center [52, 62] width 55 height 16
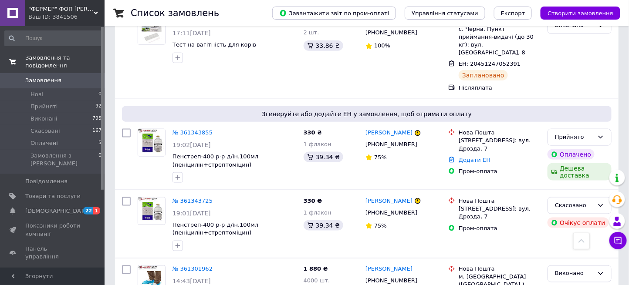
click at [45, 59] on span "Замовлення та повідомлення" at bounding box center [64, 62] width 79 height 16
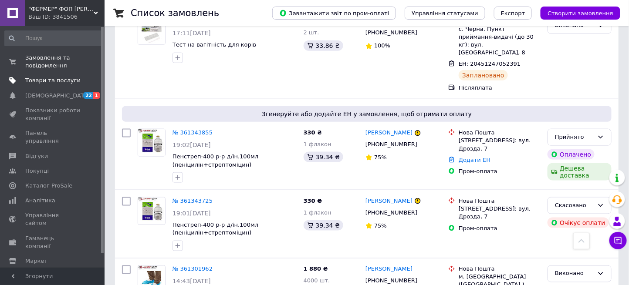
click at [44, 79] on span "Товари та послуги" at bounding box center [52, 81] width 55 height 8
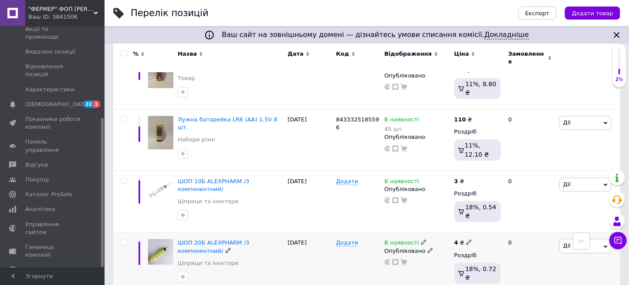
scroll to position [638, 0]
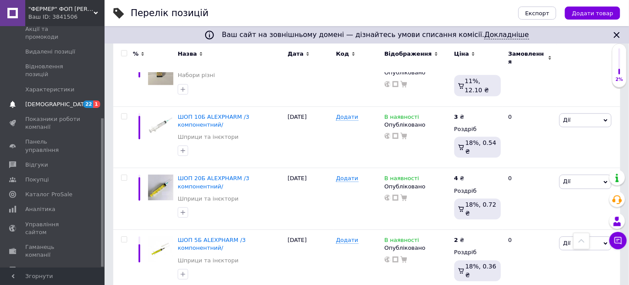
click at [42, 101] on span "[DEMOGRAPHIC_DATA]" at bounding box center [57, 105] width 64 height 8
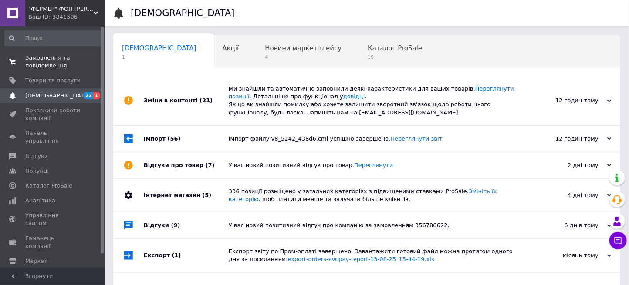
click at [54, 59] on span "Замовлення та повідомлення" at bounding box center [52, 62] width 55 height 16
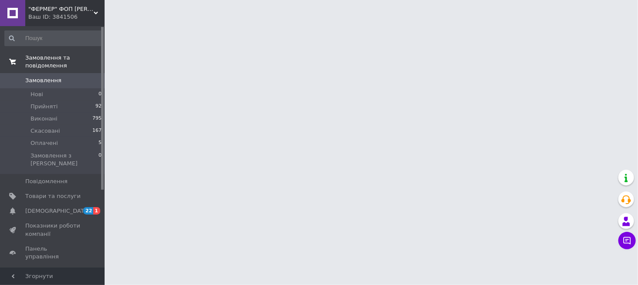
click at [58, 55] on span "Замовлення та повідомлення" at bounding box center [64, 62] width 79 height 16
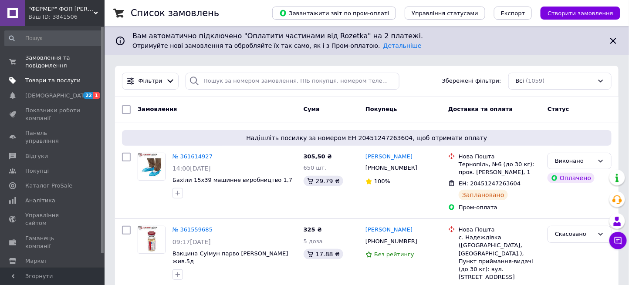
click at [61, 82] on span "Товари та послуги" at bounding box center [52, 81] width 55 height 8
click at [63, 83] on span "Товари та послуги" at bounding box center [52, 81] width 55 height 8
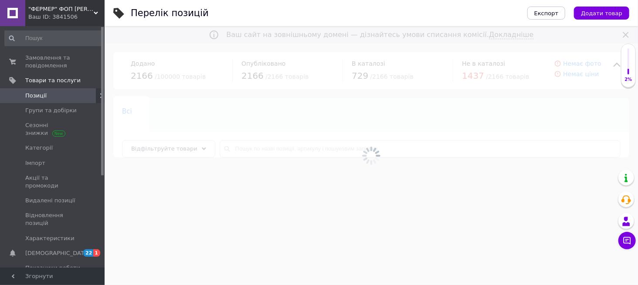
click at [29, 101] on link "Позиції" at bounding box center [53, 95] width 107 height 15
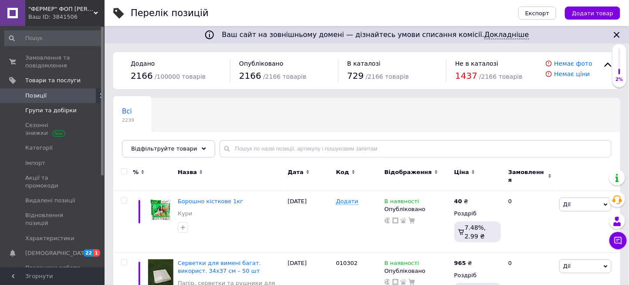
click at [29, 111] on span "Групи та добірки" at bounding box center [50, 111] width 51 height 8
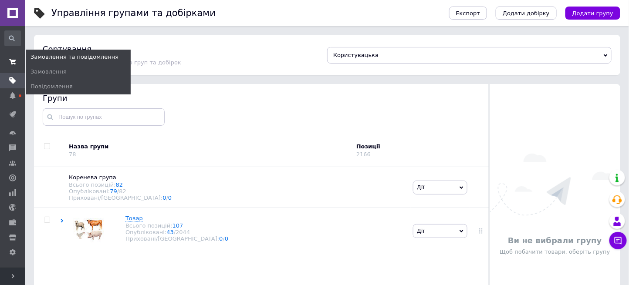
click at [14, 58] on span at bounding box center [12, 62] width 25 height 16
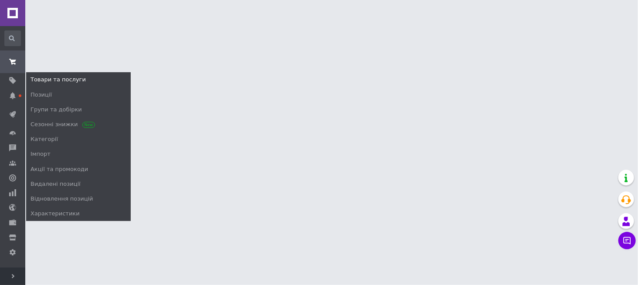
click at [45, 76] on span "Товари та послуги" at bounding box center [57, 80] width 55 height 8
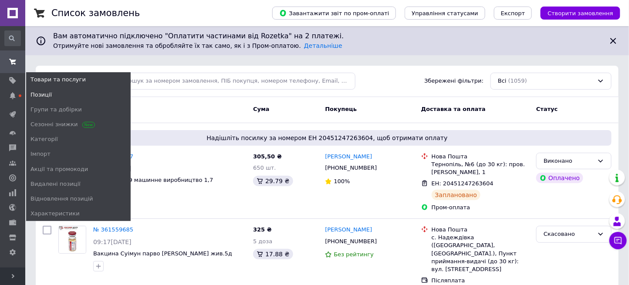
click at [43, 93] on span "Позиції" at bounding box center [40, 95] width 21 height 8
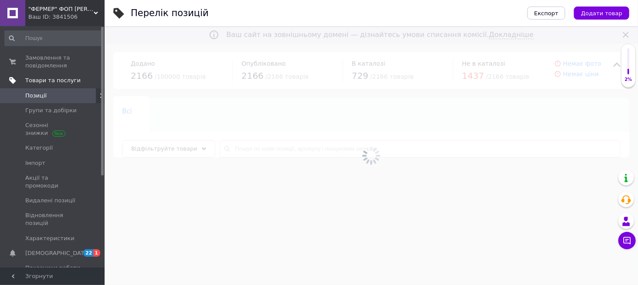
click at [45, 80] on span "Товари та послуги" at bounding box center [52, 81] width 55 height 8
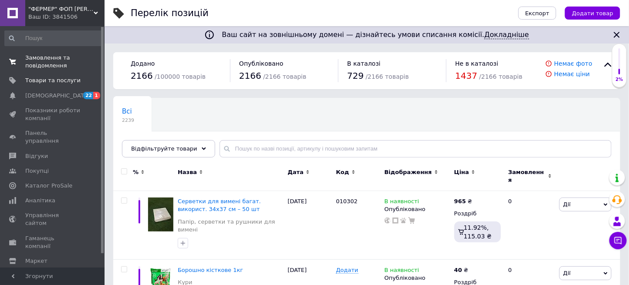
click at [54, 60] on span "Замовлення та повідомлення" at bounding box center [52, 62] width 55 height 16
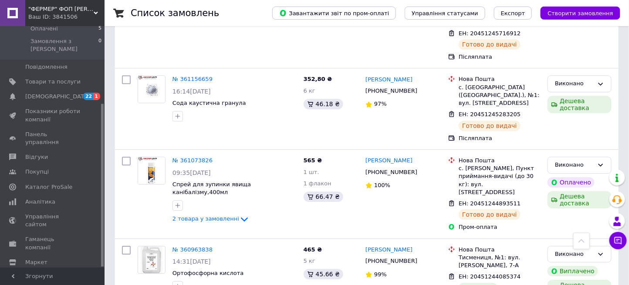
scroll to position [871, 0]
